Goal: Transaction & Acquisition: Purchase product/service

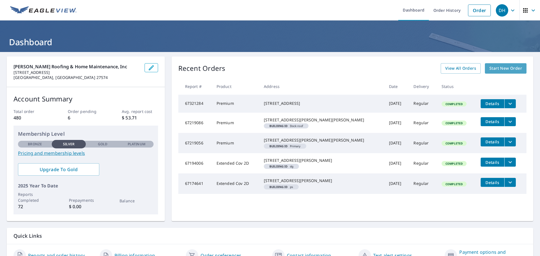
click at [496, 69] on span "Start New Order" at bounding box center [505, 68] width 33 height 7
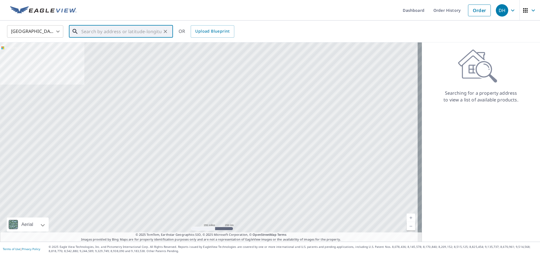
click at [108, 29] on input "text" at bounding box center [121, 32] width 80 height 16
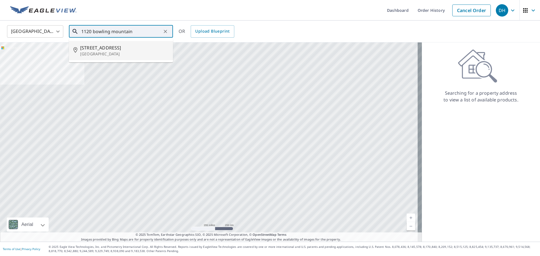
click at [103, 49] on span "[STREET_ADDRESS]" at bounding box center [124, 47] width 88 height 7
type input "[STREET_ADDRESS][PERSON_NAME]"
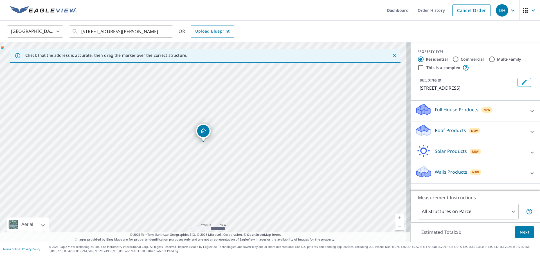
click at [450, 129] on p "Roof Products" at bounding box center [450, 130] width 31 height 7
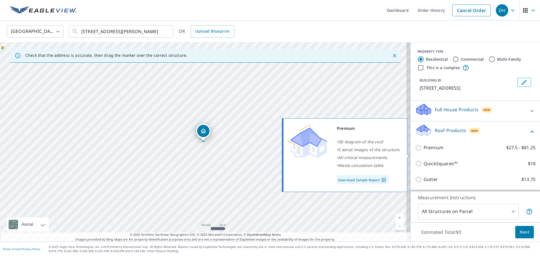
click at [415, 151] on input "Premium $27.5 - $81.25" at bounding box center [419, 147] width 8 height 7
checkbox input "true"
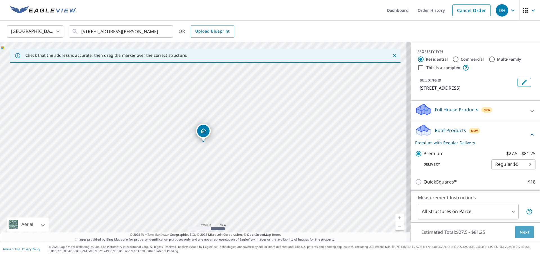
click at [520, 232] on span "Next" at bounding box center [524, 232] width 10 height 7
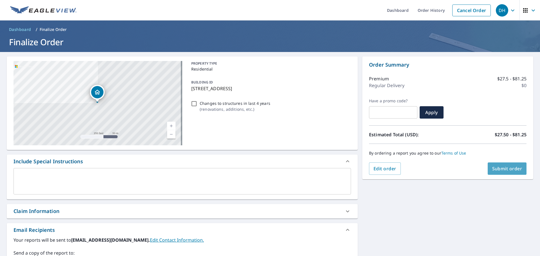
click at [504, 170] on span "Submit order" at bounding box center [507, 169] width 30 height 6
